Goal: Information Seeking & Learning: Understand process/instructions

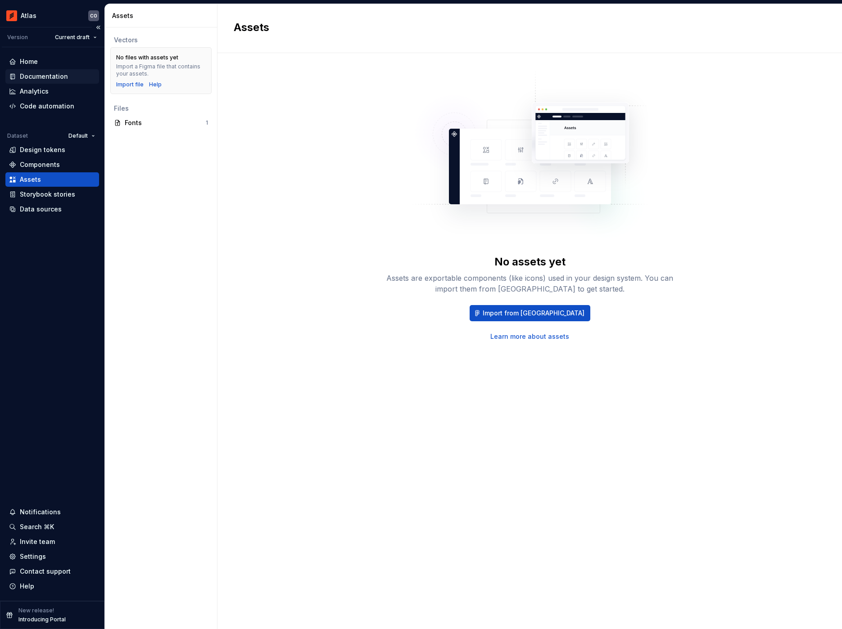
click at [48, 80] on div "Documentation" at bounding box center [44, 76] width 48 height 9
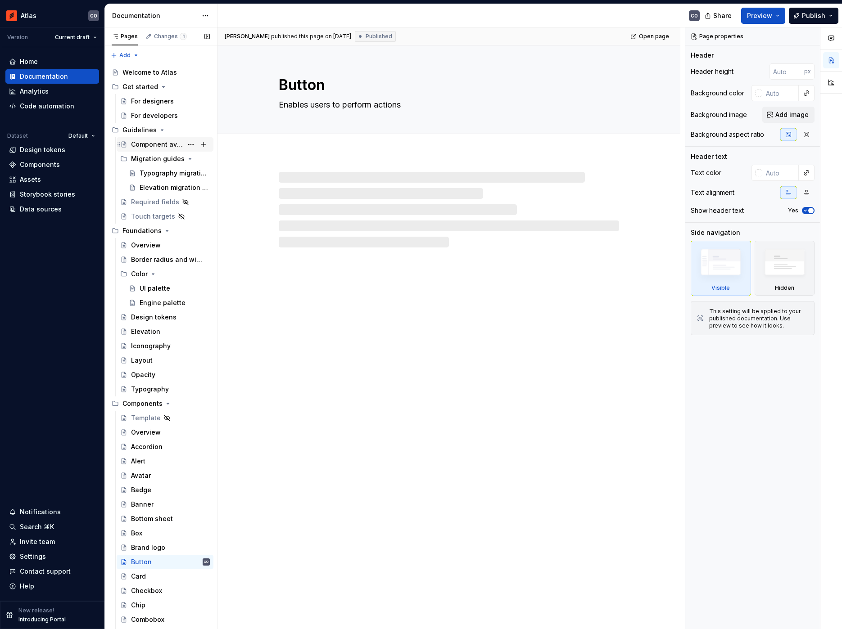
click at [153, 140] on div "Component availability" at bounding box center [157, 144] width 52 height 9
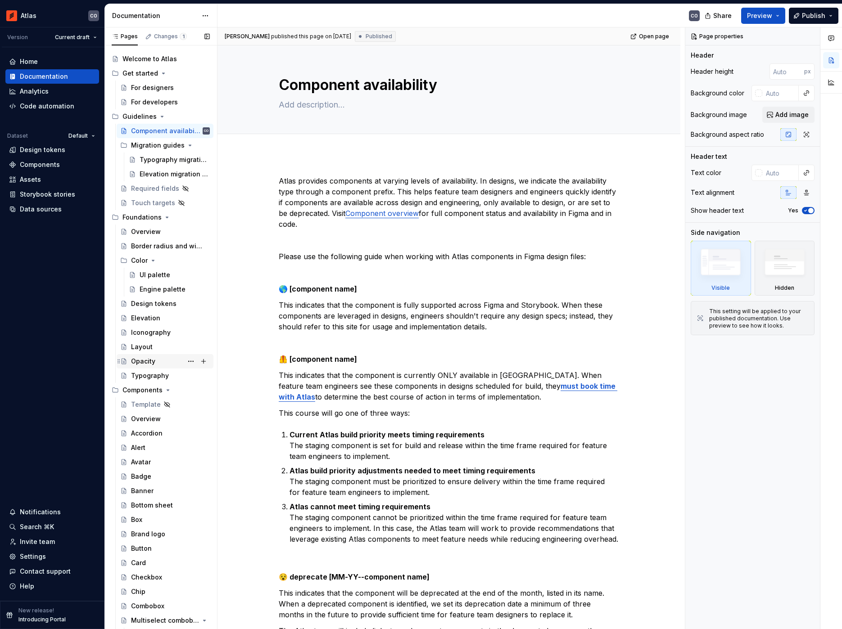
scroll to position [15, 0]
click at [138, 413] on div "Overview" at bounding box center [146, 417] width 30 height 9
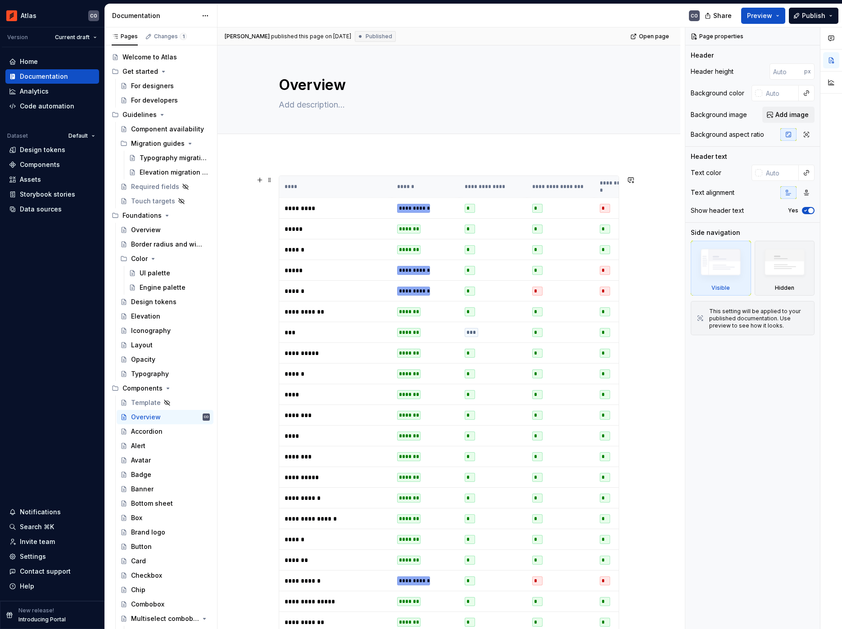
click at [306, 204] on p "*********" at bounding box center [335, 208] width 102 height 9
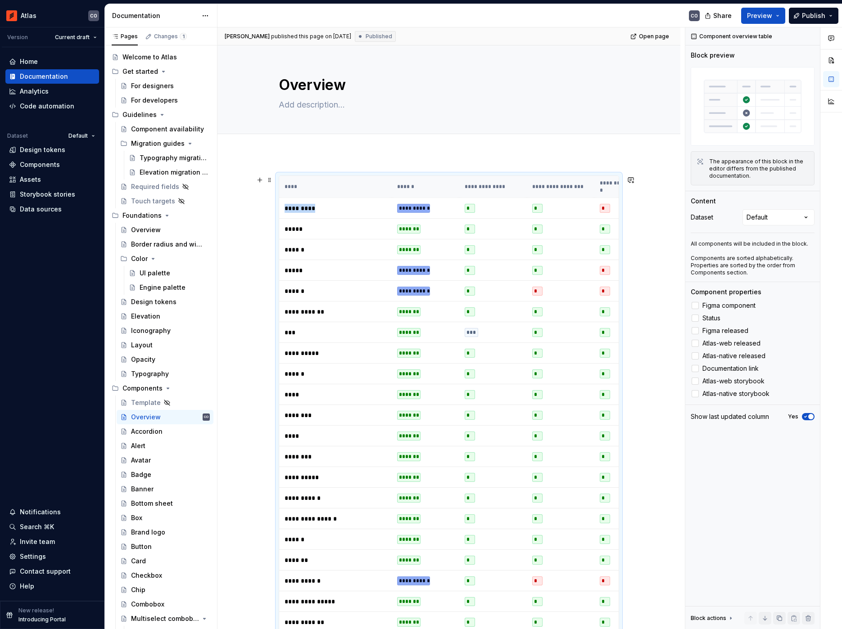
click at [306, 204] on p "*********" at bounding box center [335, 208] width 102 height 9
drag, startPoint x: 306, startPoint y: 198, endPoint x: 327, endPoint y: 215, distance: 27.3
drag, startPoint x: 328, startPoint y: 181, endPoint x: 389, endPoint y: 230, distance: 78.4
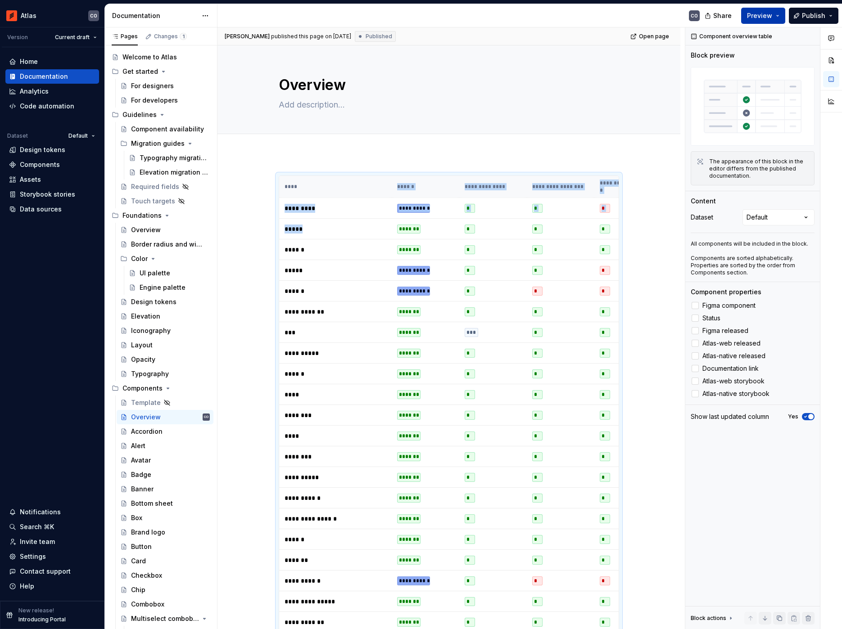
click at [766, 15] on span "Preview" at bounding box center [759, 15] width 25 height 9
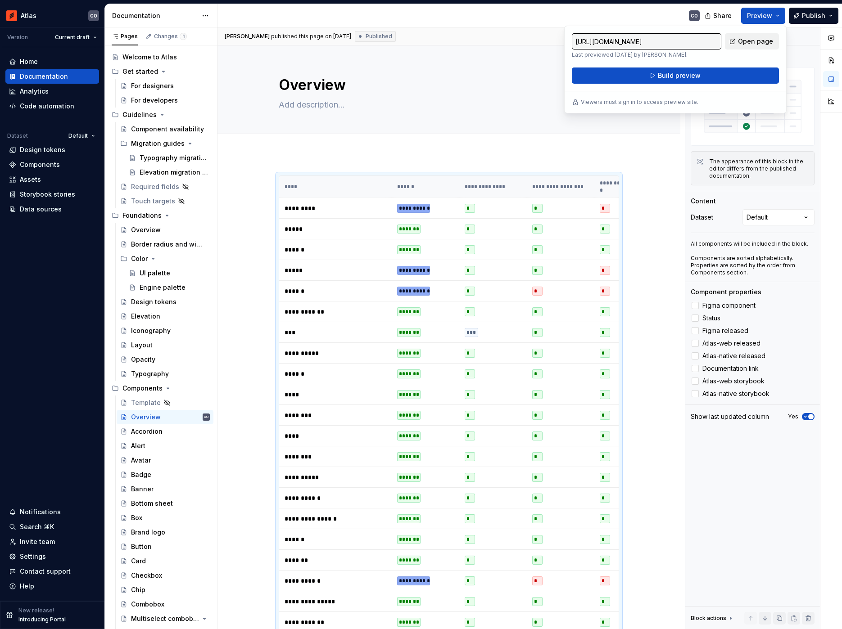
click at [752, 37] on span "Open page" at bounding box center [755, 41] width 35 height 9
type textarea "*"
